Goal: Task Accomplishment & Management: Complete application form

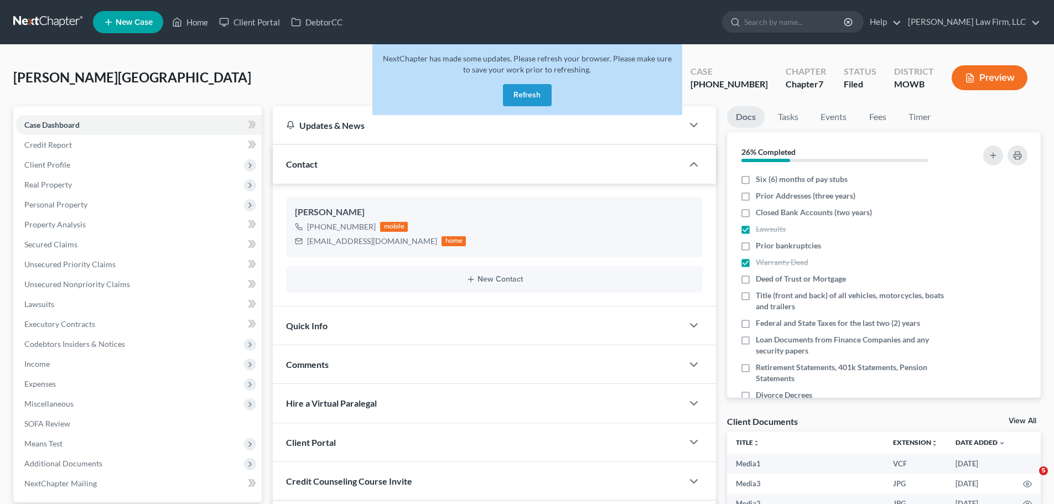
select select "0"
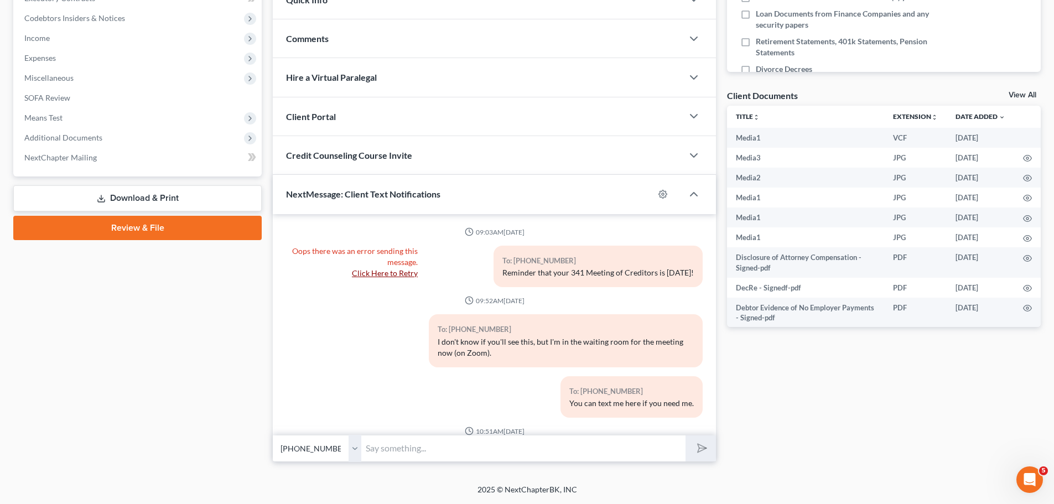
scroll to position [7128, 0]
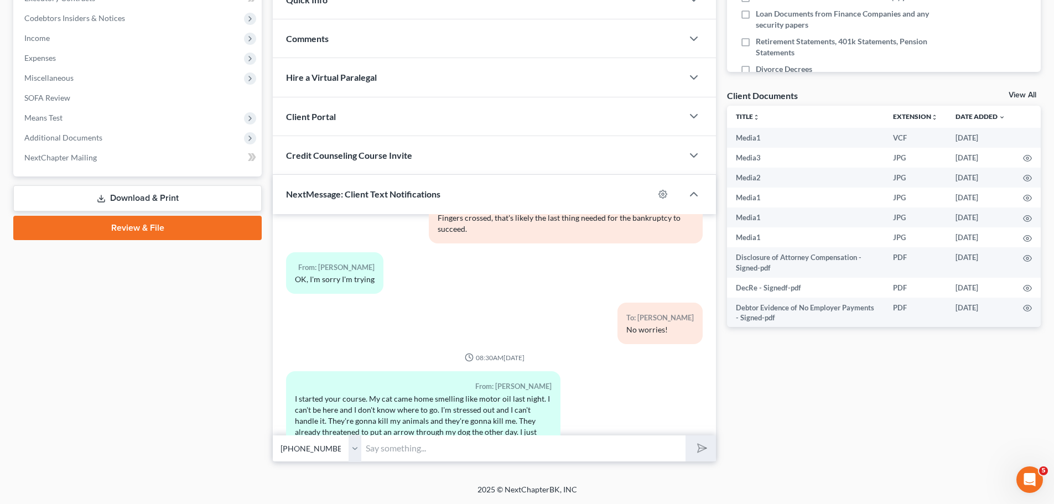
click at [418, 449] on input "text" at bounding box center [523, 448] width 324 height 27
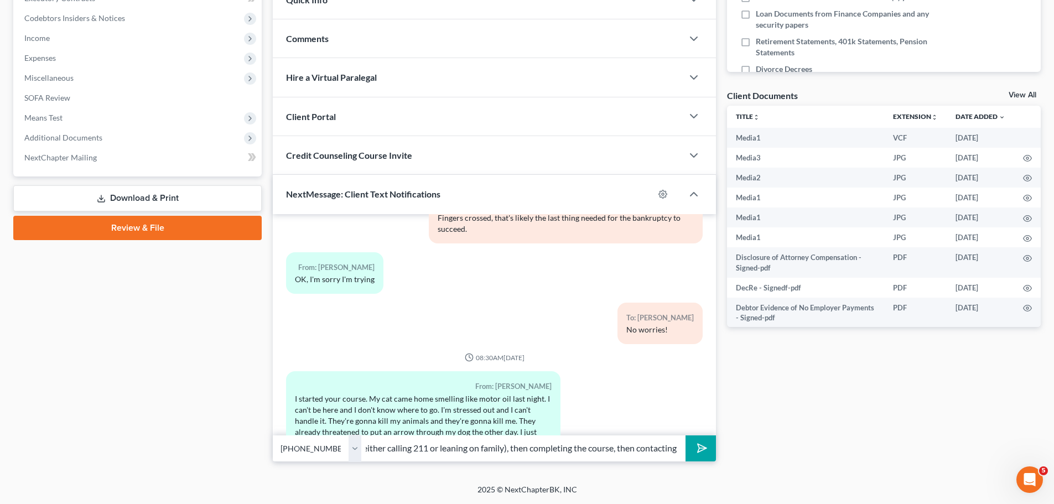
scroll to position [0, 271]
type input "I understand. Your top priorities should be getting somewhere safe (either call…"
click at [685, 435] on button "submit" at bounding box center [700, 448] width 30 height 26
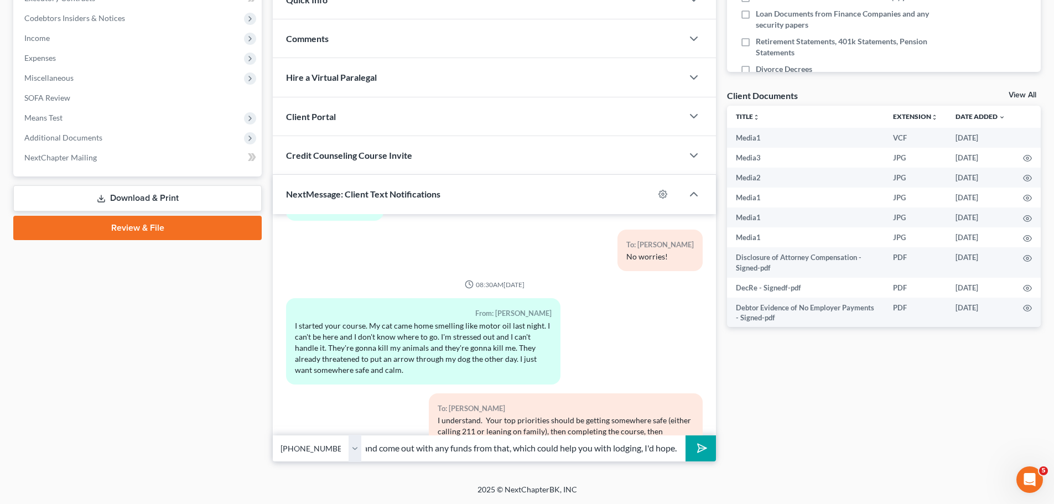
scroll to position [0, 154]
type input "Dakota to see if you can sell the house and come out with any funds from that, …"
click at [685, 435] on button "submit" at bounding box center [700, 448] width 30 height 26
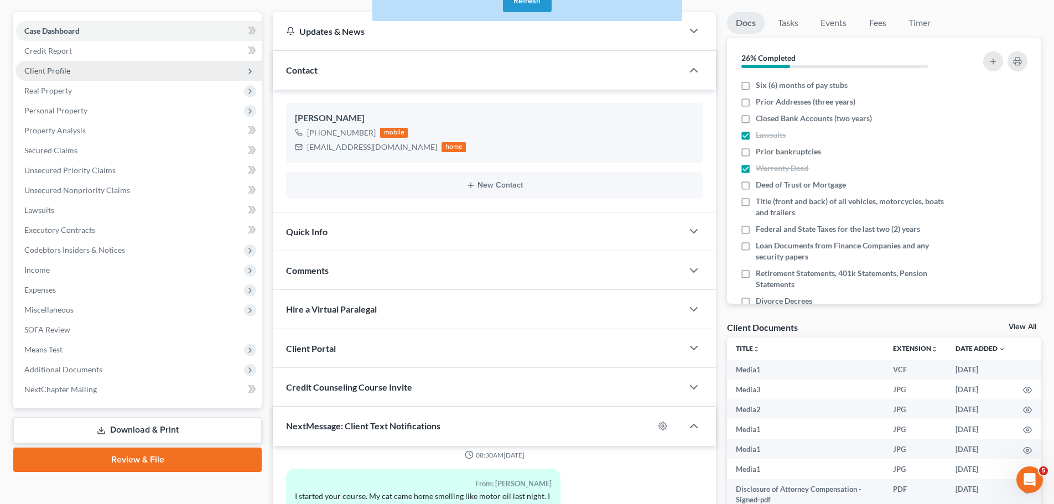
scroll to position [0, 0]
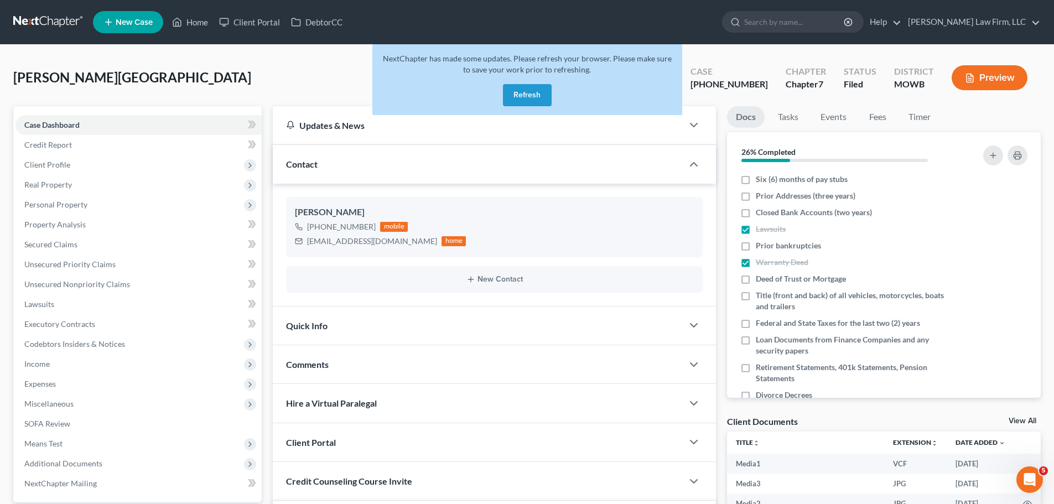
click at [542, 101] on button "Refresh" at bounding box center [527, 95] width 49 height 22
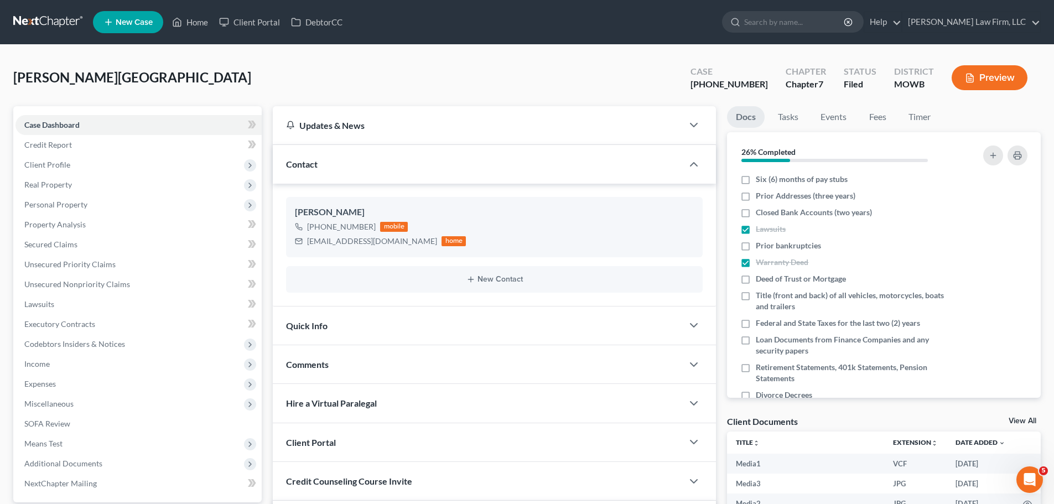
scroll to position [7313, 0]
click at [195, 22] on link "Home" at bounding box center [189, 22] width 47 height 20
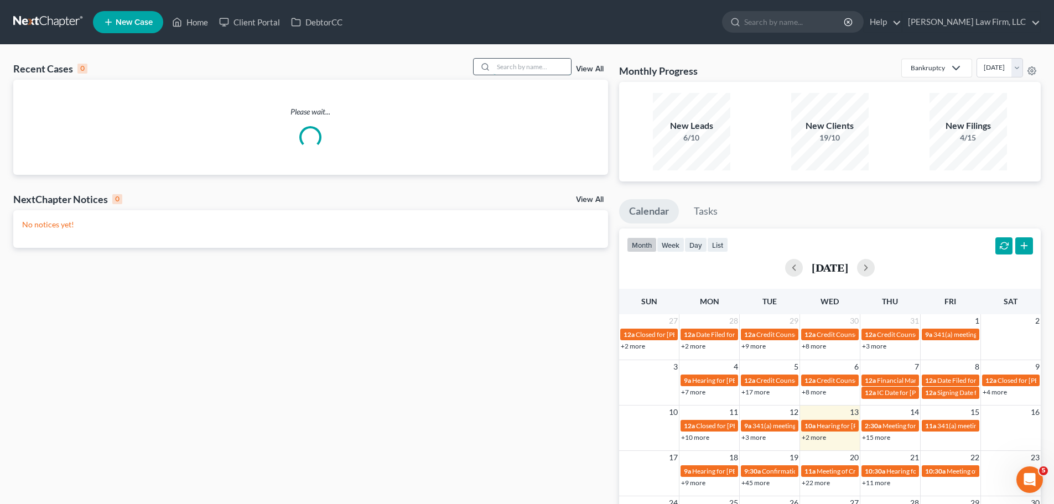
click at [539, 72] on input "search" at bounding box center [531, 67] width 77 height 16
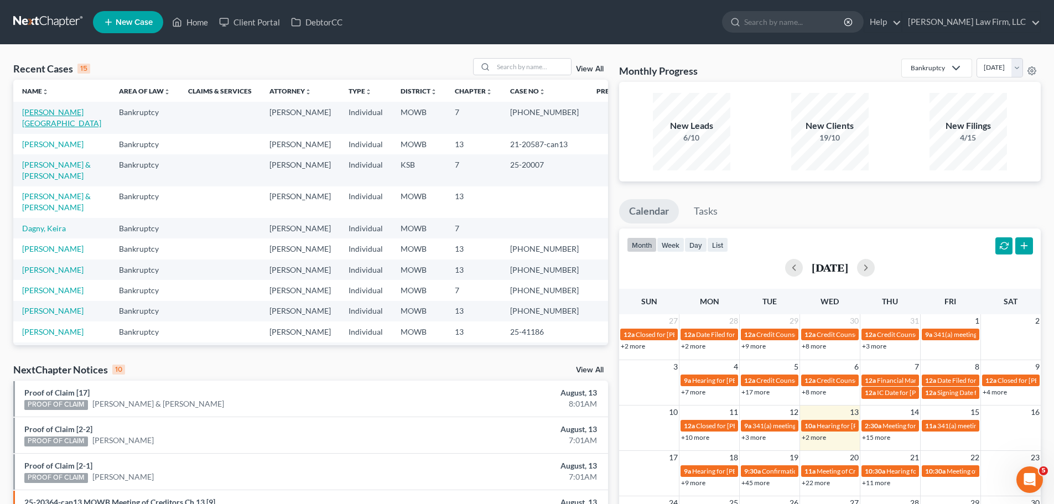
click at [44, 108] on link "[PERSON_NAME][GEOGRAPHIC_DATA]" at bounding box center [61, 117] width 79 height 20
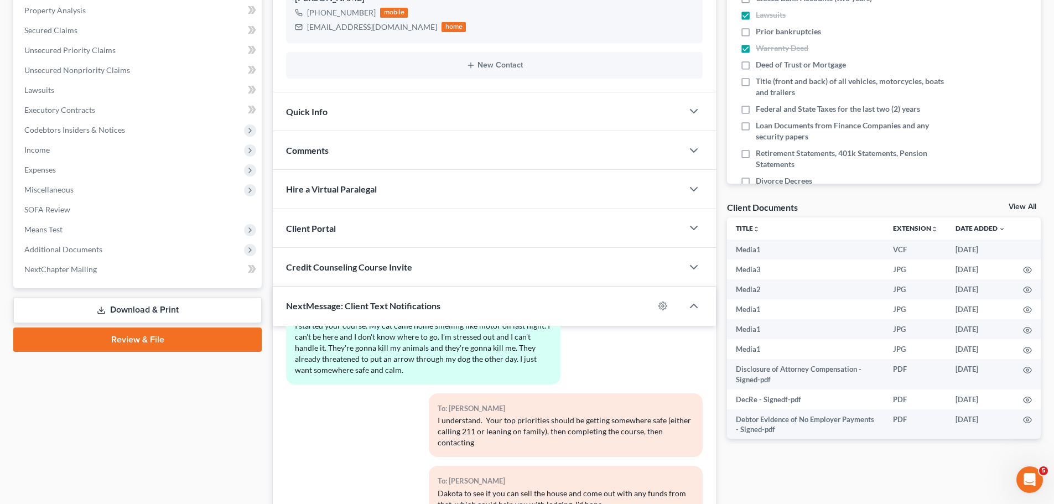
scroll to position [326, 0]
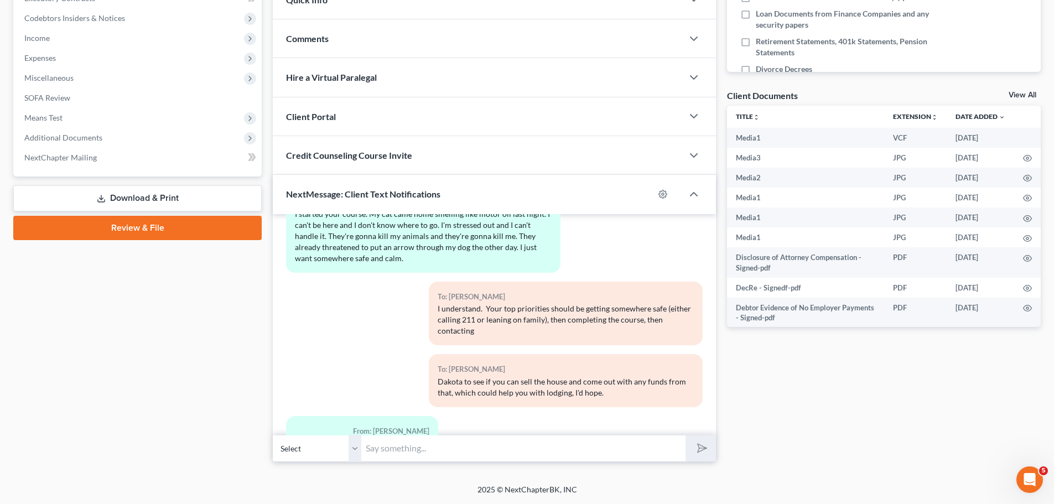
click at [413, 450] on input "text" at bounding box center [523, 448] width 324 height 27
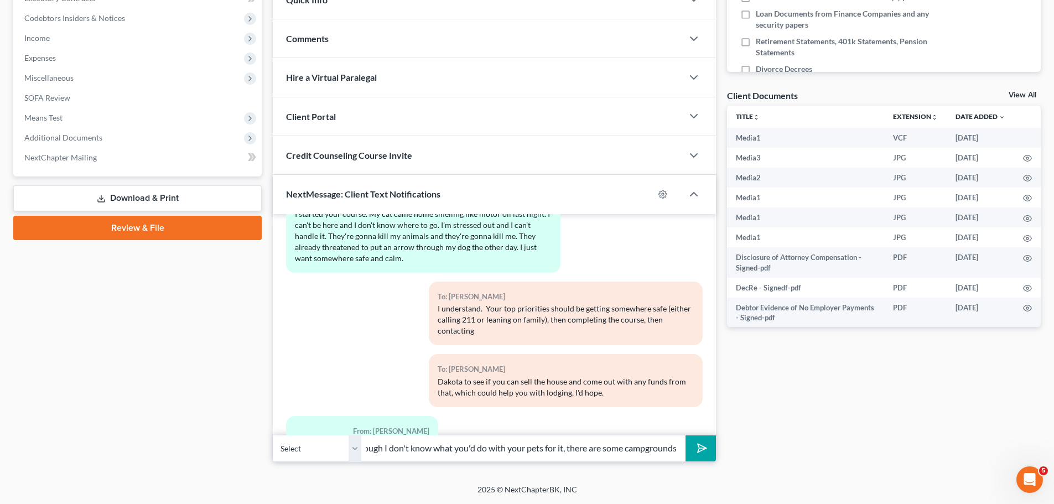
scroll to position [0, 0]
click at [660, 440] on input "Though I don't know what you'd do with your pets for it, there are some campgro…" at bounding box center [523, 448] width 324 height 27
click at [654, 457] on input "Though I don't know what you'd do with your pets for it, there are some campgro…" at bounding box center [523, 448] width 324 height 27
type input "Though I don't know what you'd do with your pets for it, there are some campgro…"
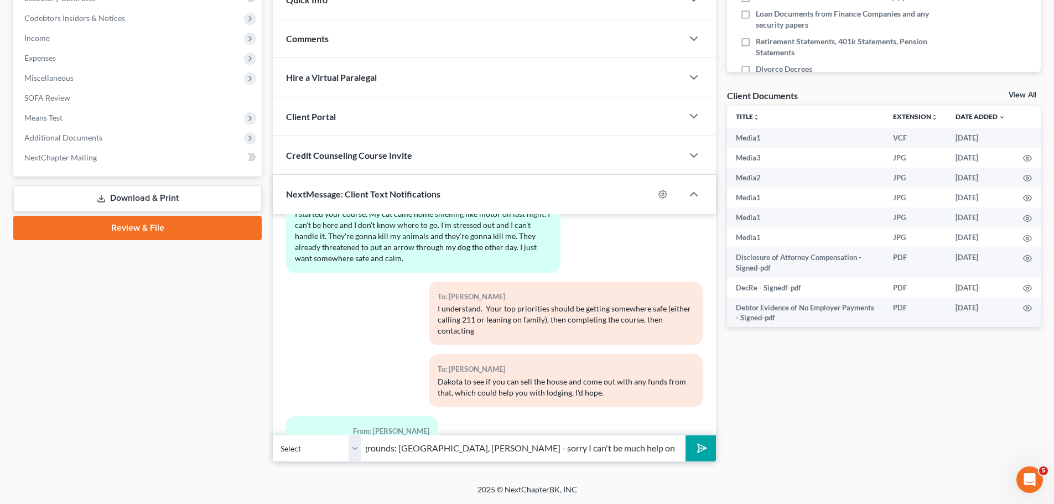
click at [685, 435] on button "submit" at bounding box center [700, 448] width 30 height 26
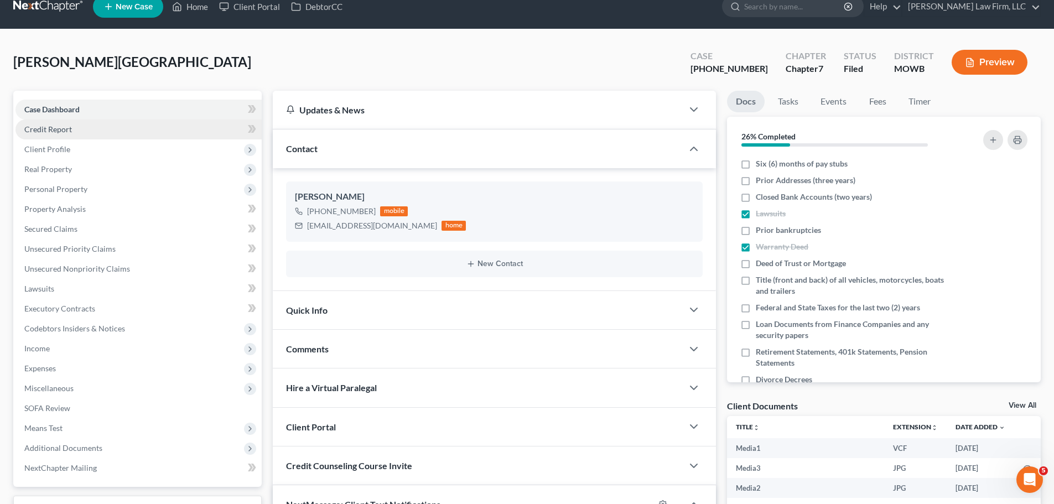
scroll to position [0, 0]
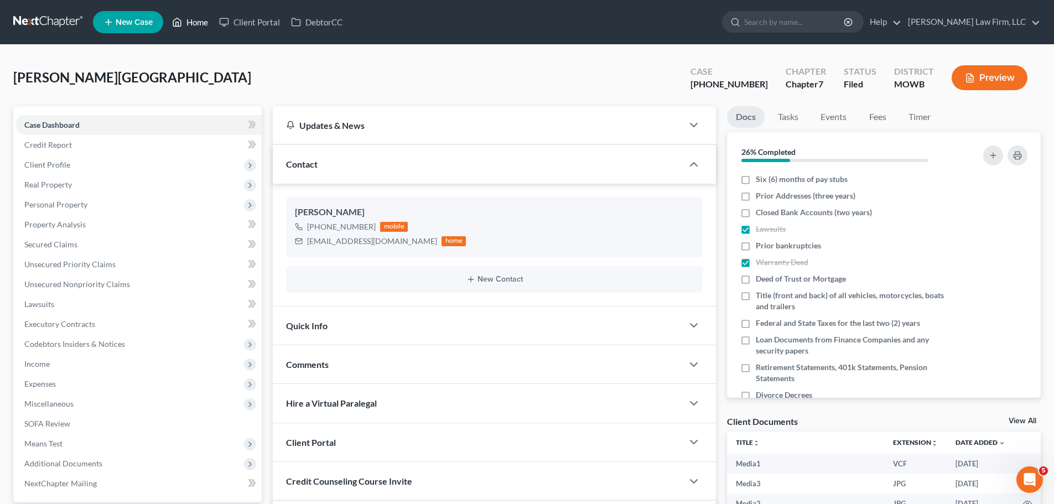
click at [190, 24] on link "Home" at bounding box center [189, 22] width 47 height 20
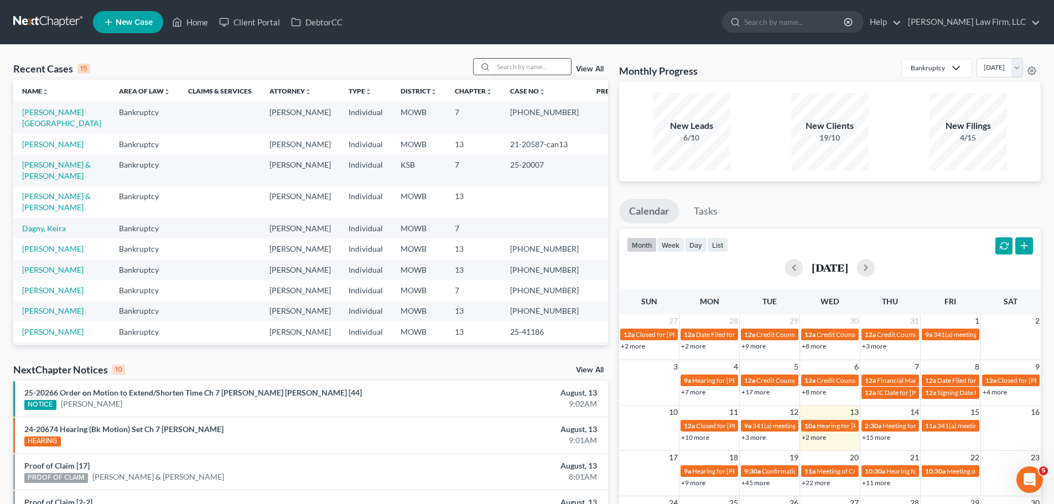
click at [550, 66] on input "search" at bounding box center [531, 67] width 77 height 16
type input "[PERSON_NAME]"
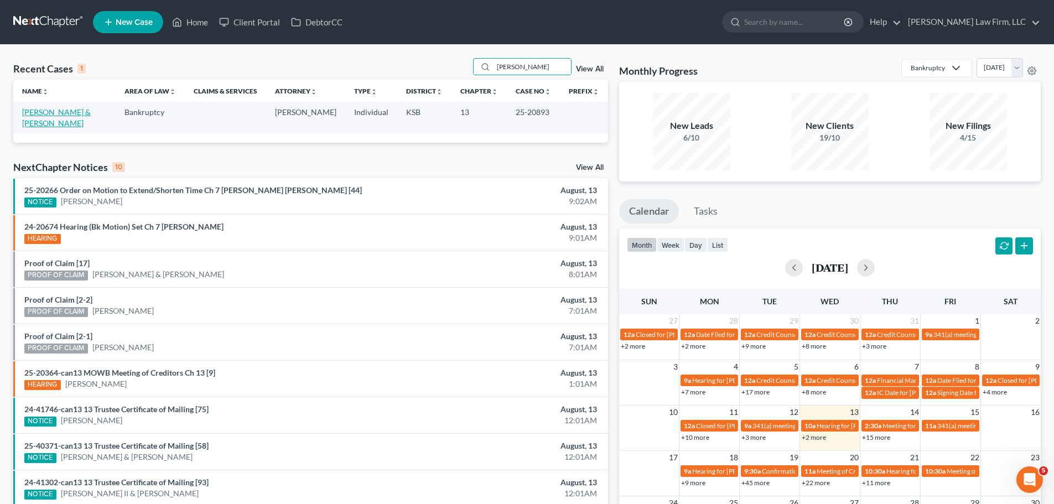
click at [91, 114] on link "[PERSON_NAME] & [PERSON_NAME]" at bounding box center [56, 117] width 69 height 20
select select "4"
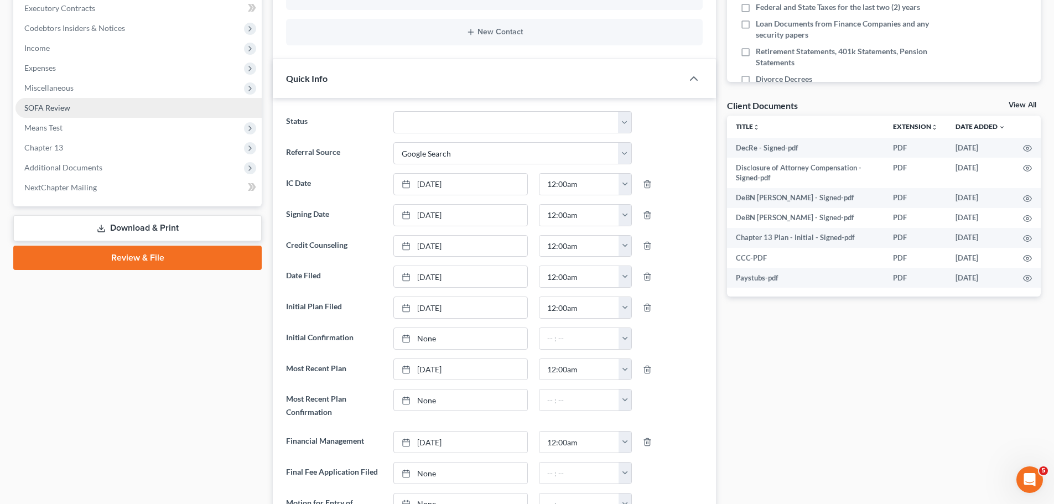
scroll to position [332, 0]
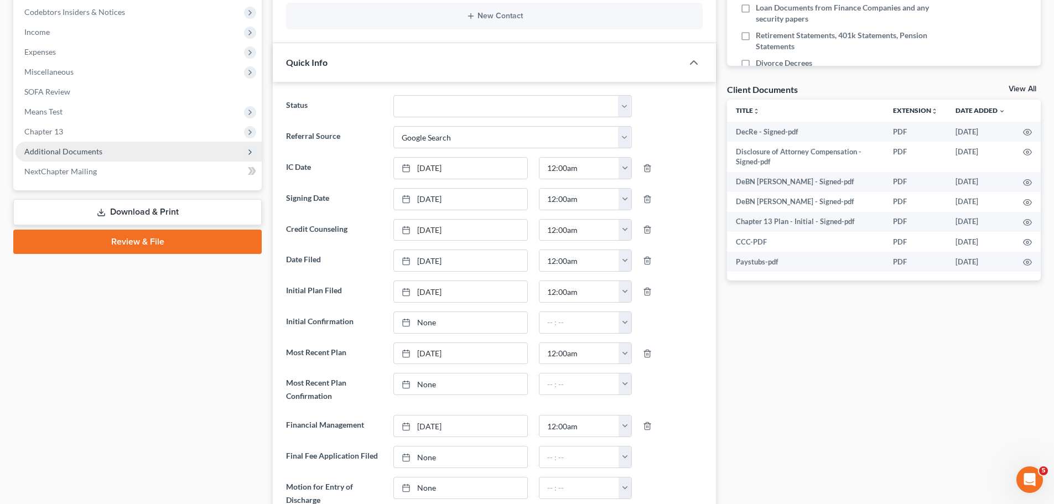
click at [97, 154] on span "Additional Documents" at bounding box center [63, 151] width 78 height 9
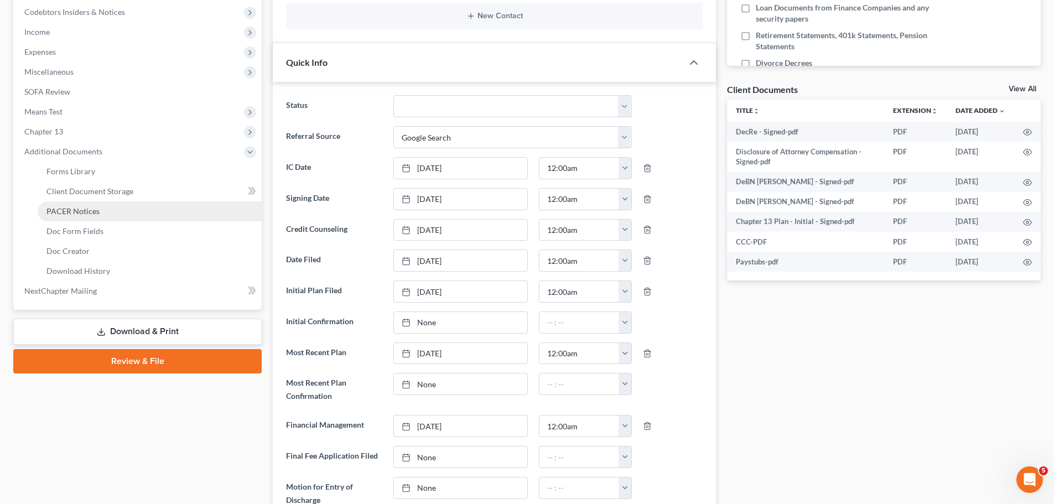
click at [92, 212] on span "PACER Notices" at bounding box center [72, 210] width 53 height 9
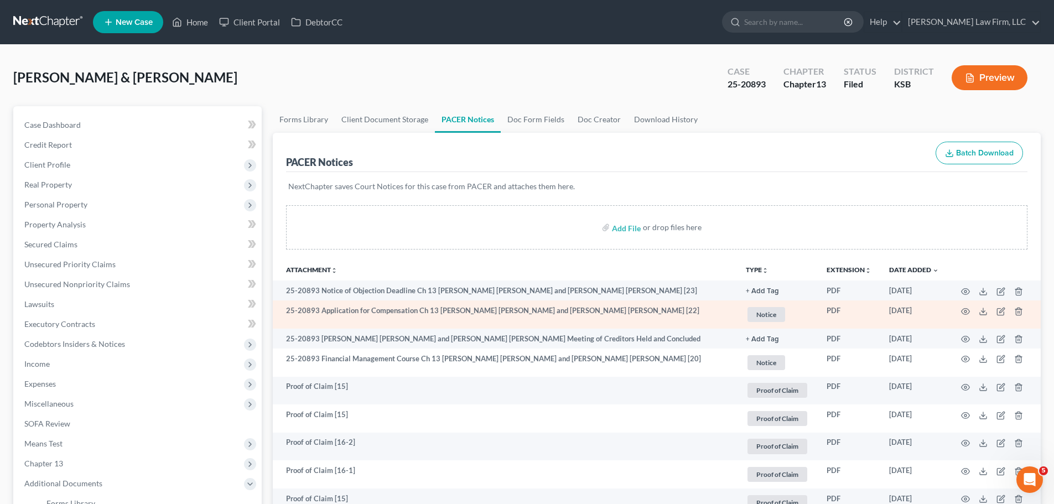
click at [764, 317] on span "Notice" at bounding box center [766, 314] width 38 height 15
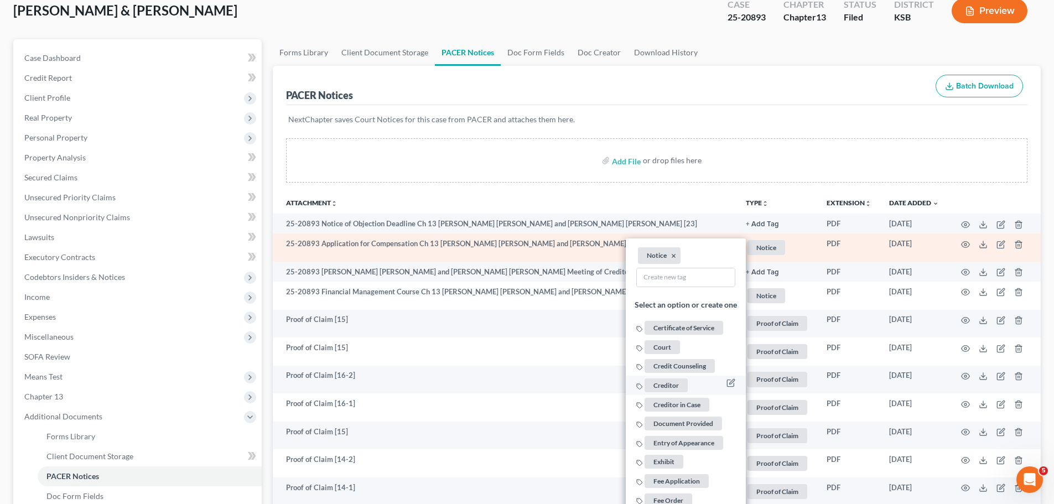
scroll to position [221, 0]
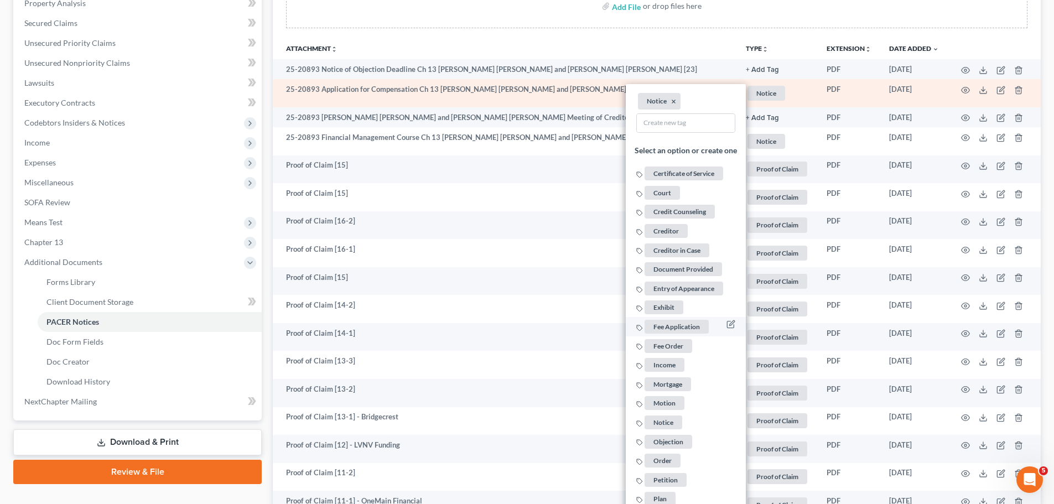
click at [683, 326] on span "Fee Application" at bounding box center [676, 327] width 64 height 14
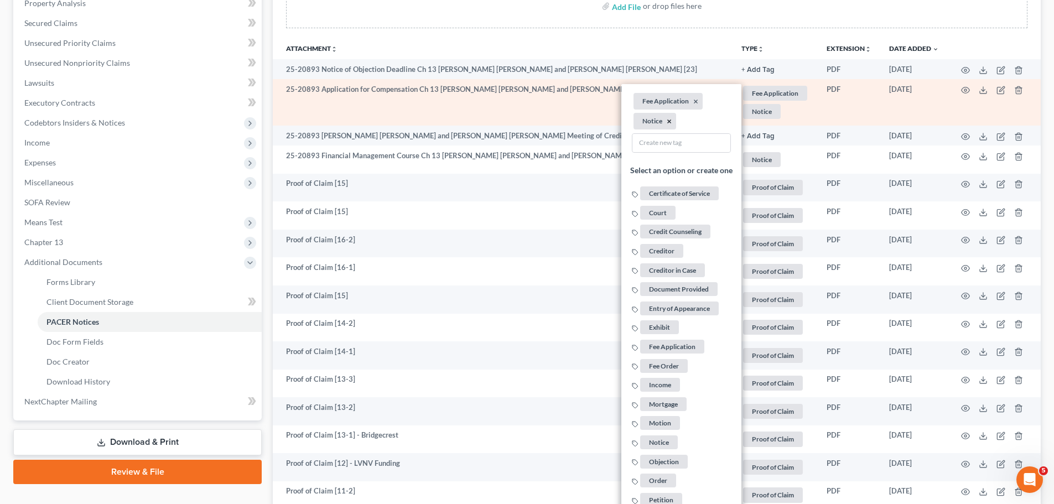
click at [671, 118] on button "×" at bounding box center [669, 122] width 5 height 10
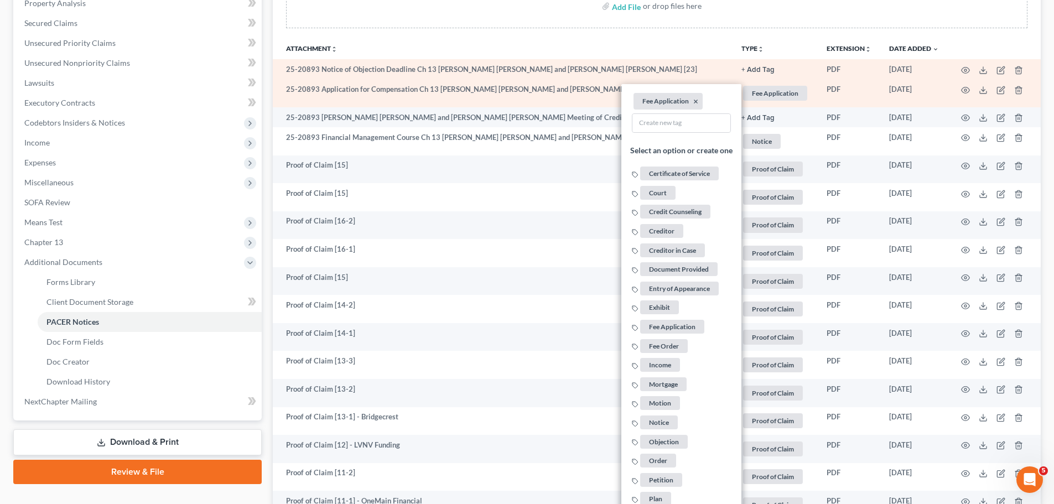
click at [752, 70] on button "+ Add Tag" at bounding box center [757, 69] width 33 height 7
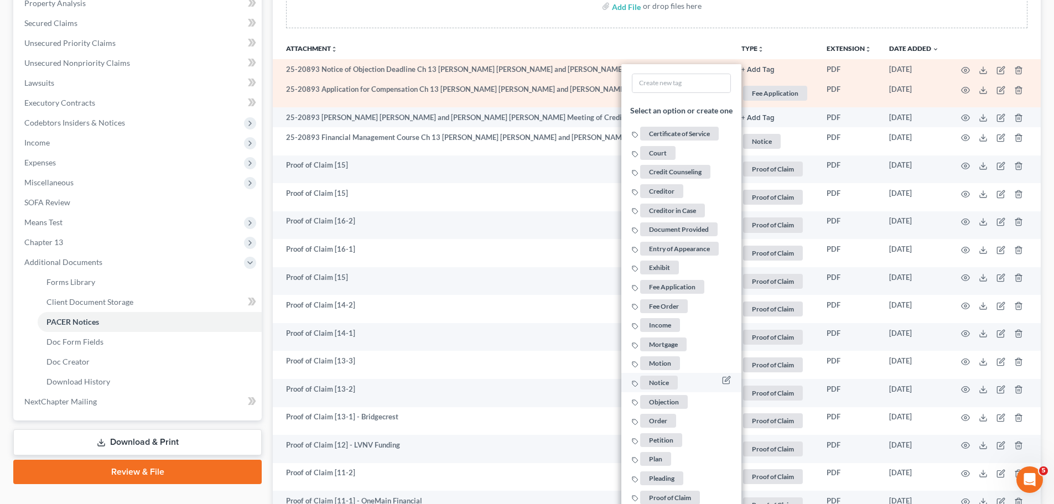
click at [666, 379] on span "Notice" at bounding box center [659, 383] width 38 height 14
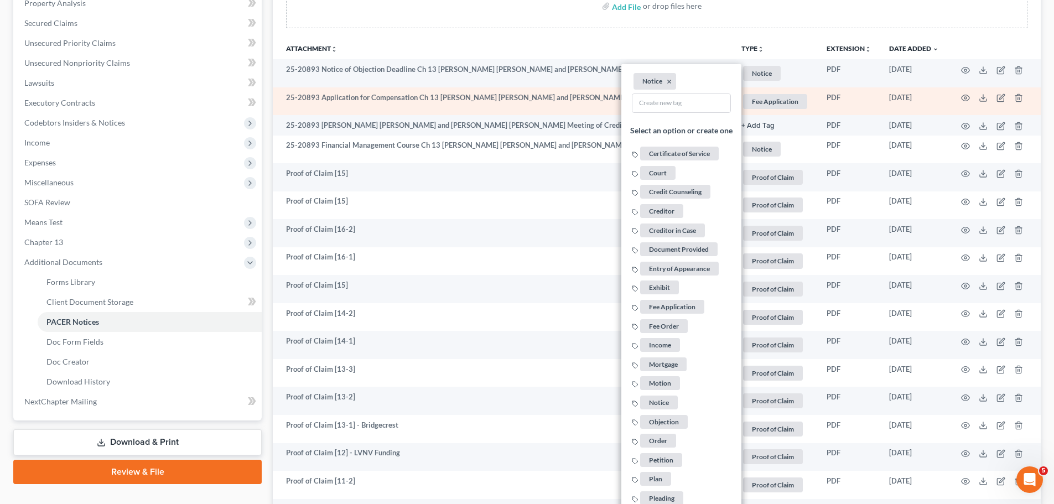
click at [846, 35] on div "Add File or drop files here" at bounding box center [657, 10] width 768 height 53
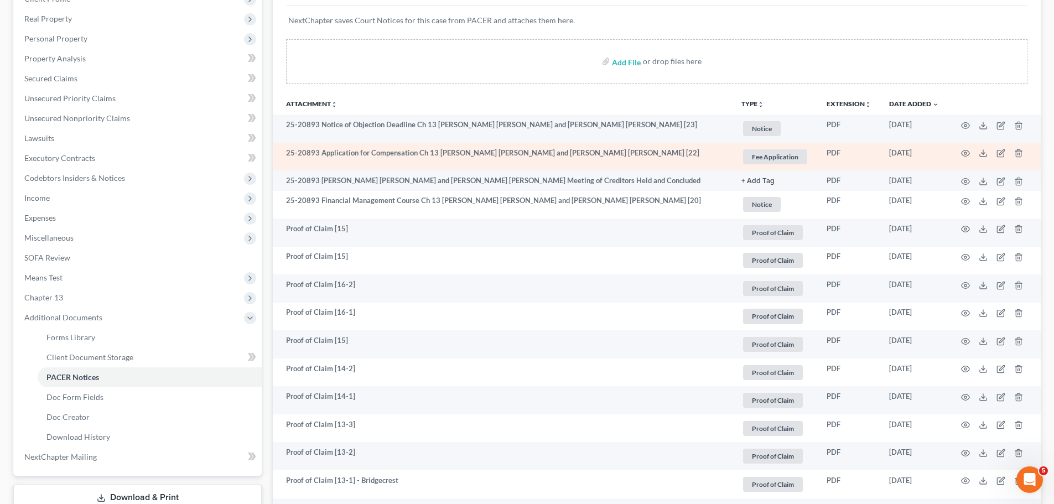
scroll to position [55, 0]
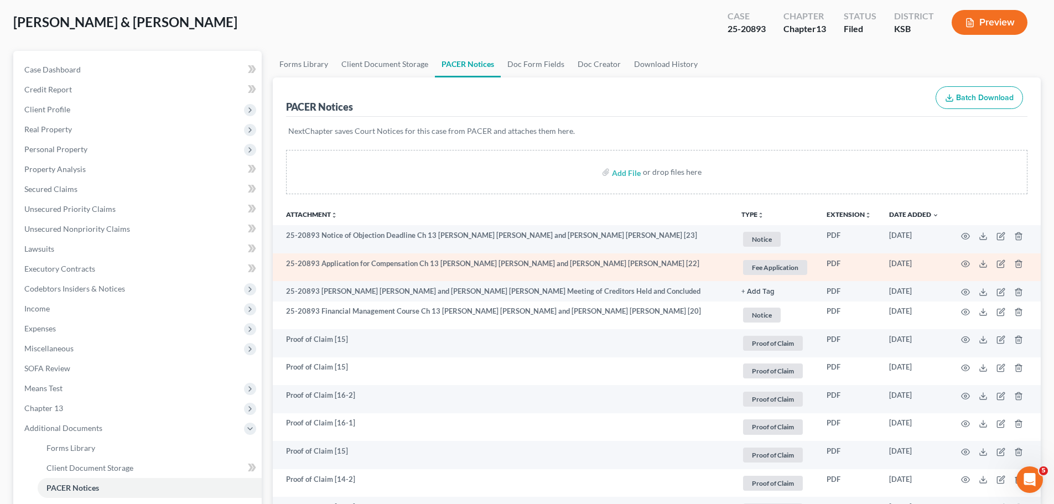
click at [754, 214] on button "TYPE unfold_more" at bounding box center [752, 214] width 23 height 7
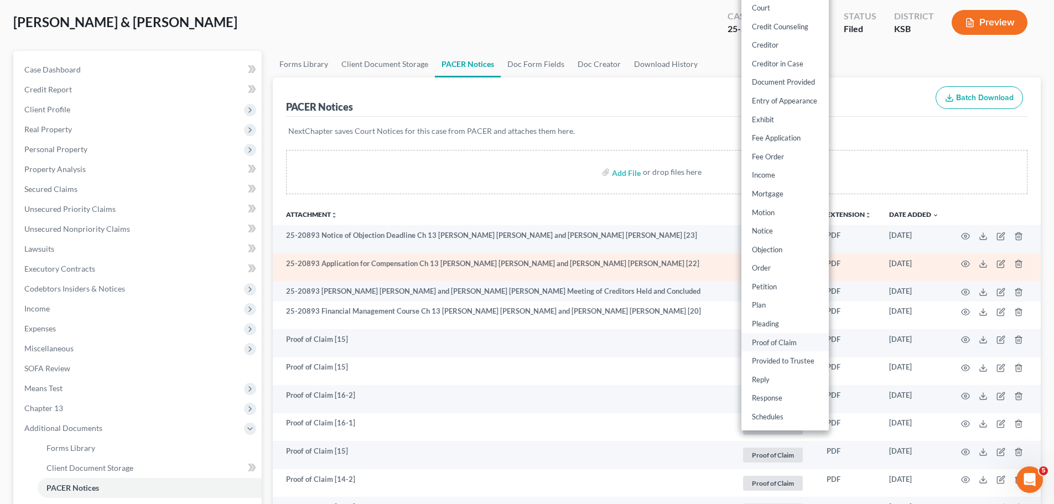
click at [792, 342] on link "Proof of Claim" at bounding box center [784, 342] width 87 height 19
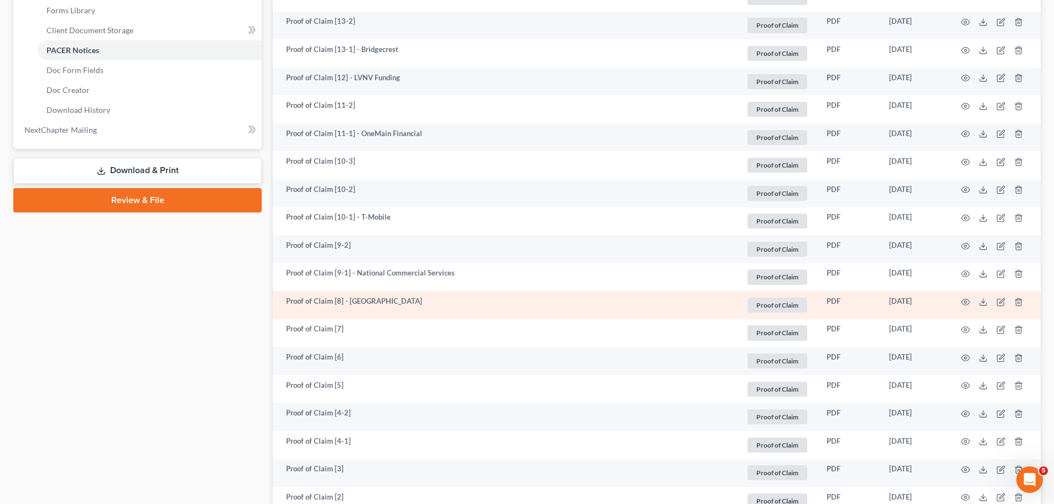
scroll to position [498, 0]
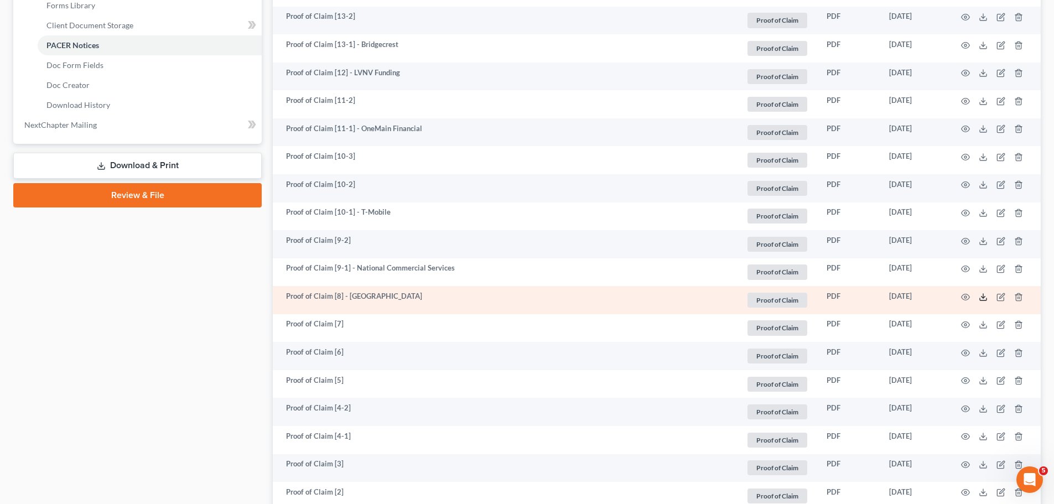
click at [985, 295] on icon at bounding box center [982, 297] width 9 height 9
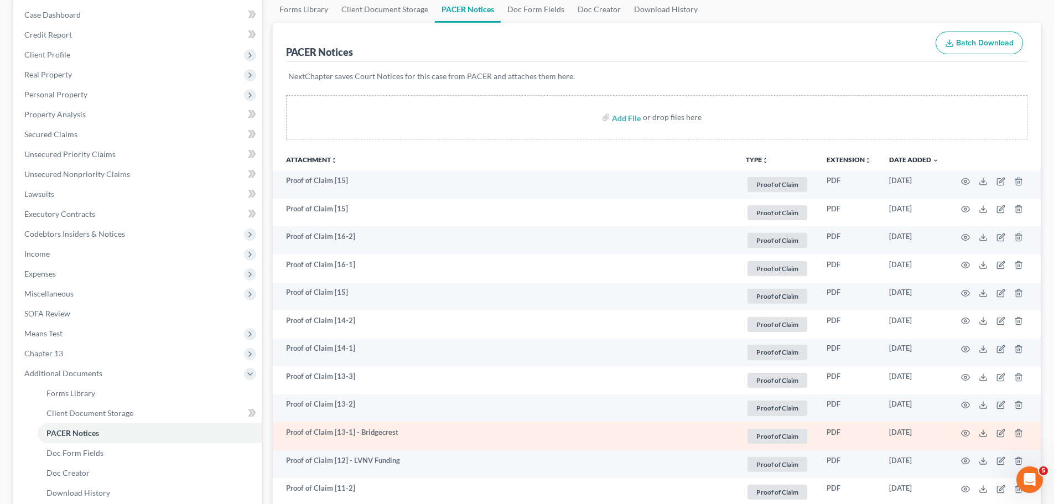
scroll to position [0, 0]
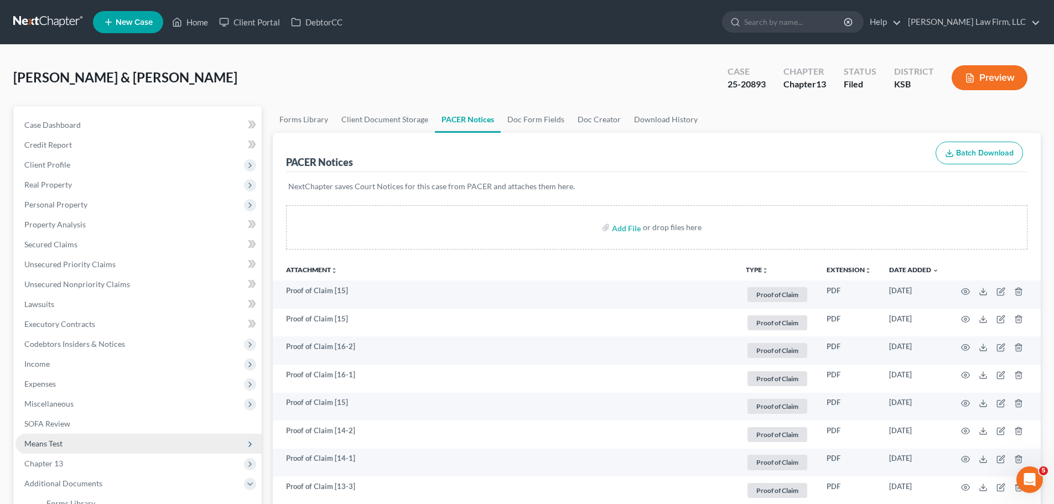
click at [79, 444] on span "Means Test" at bounding box center [138, 444] width 246 height 20
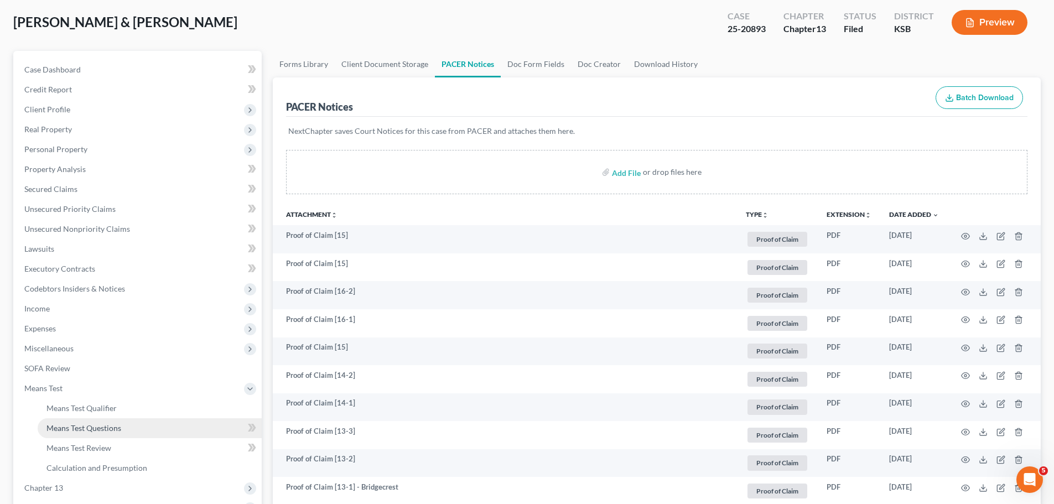
click at [118, 426] on span "Means Test Questions" at bounding box center [83, 427] width 75 height 9
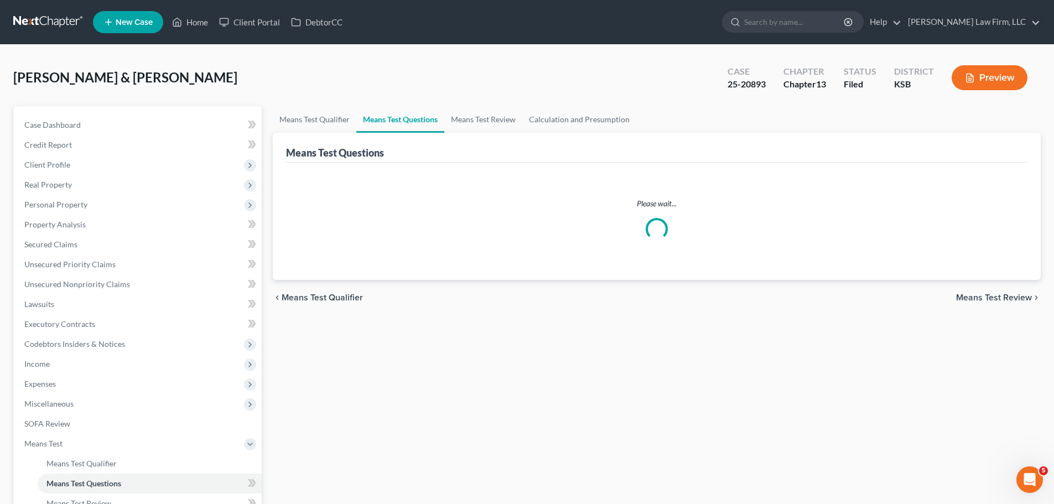
select select "5"
select select "1"
select select "60"
select select "1"
select select "60"
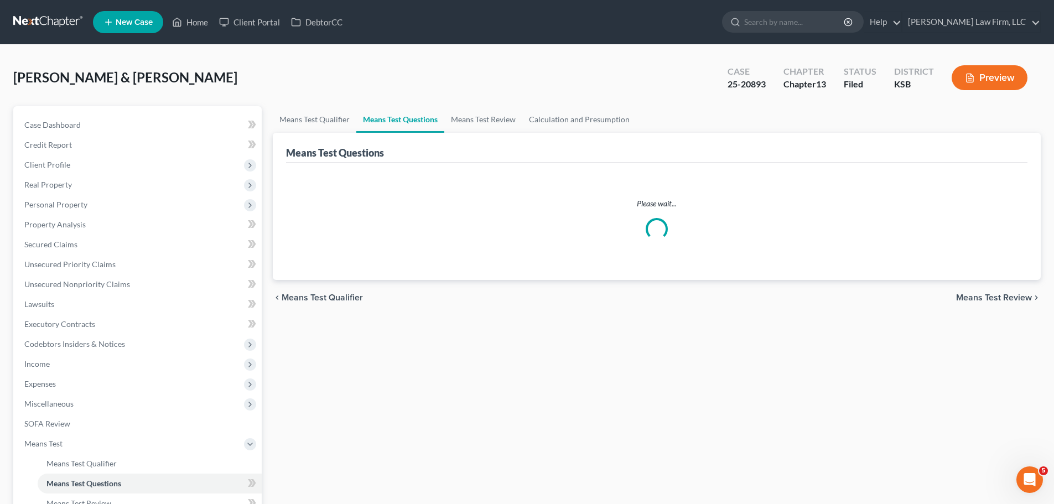
select select "1"
select select "60"
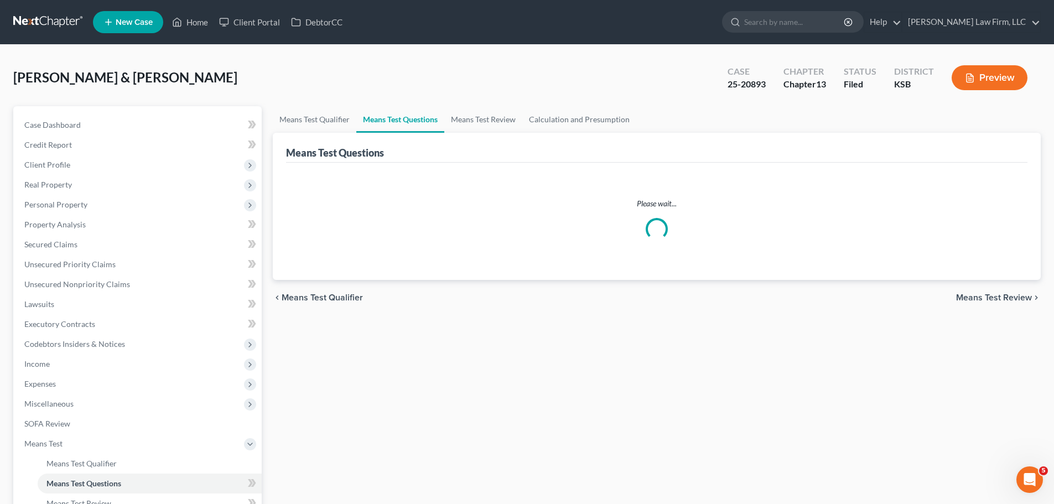
select select "3"
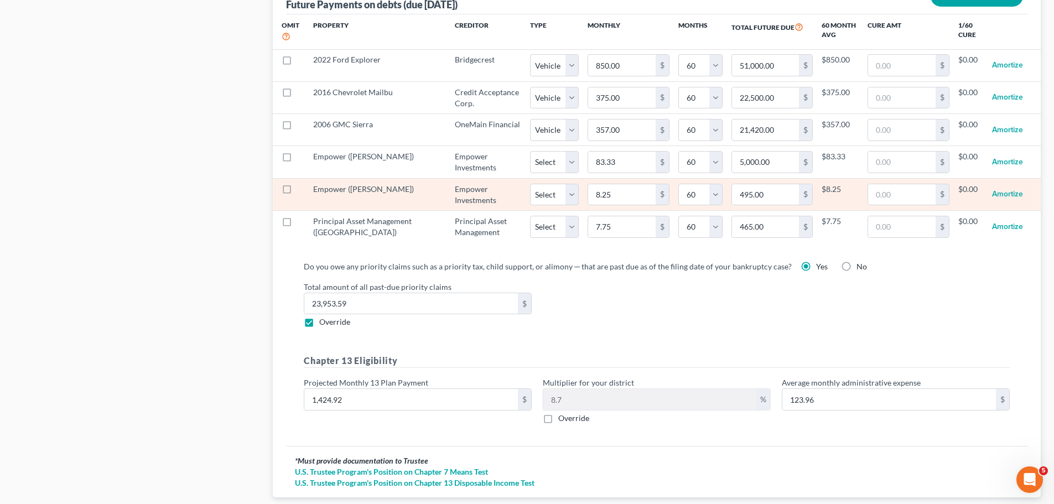
scroll to position [1162, 0]
